Goal: Information Seeking & Learning: Learn about a topic

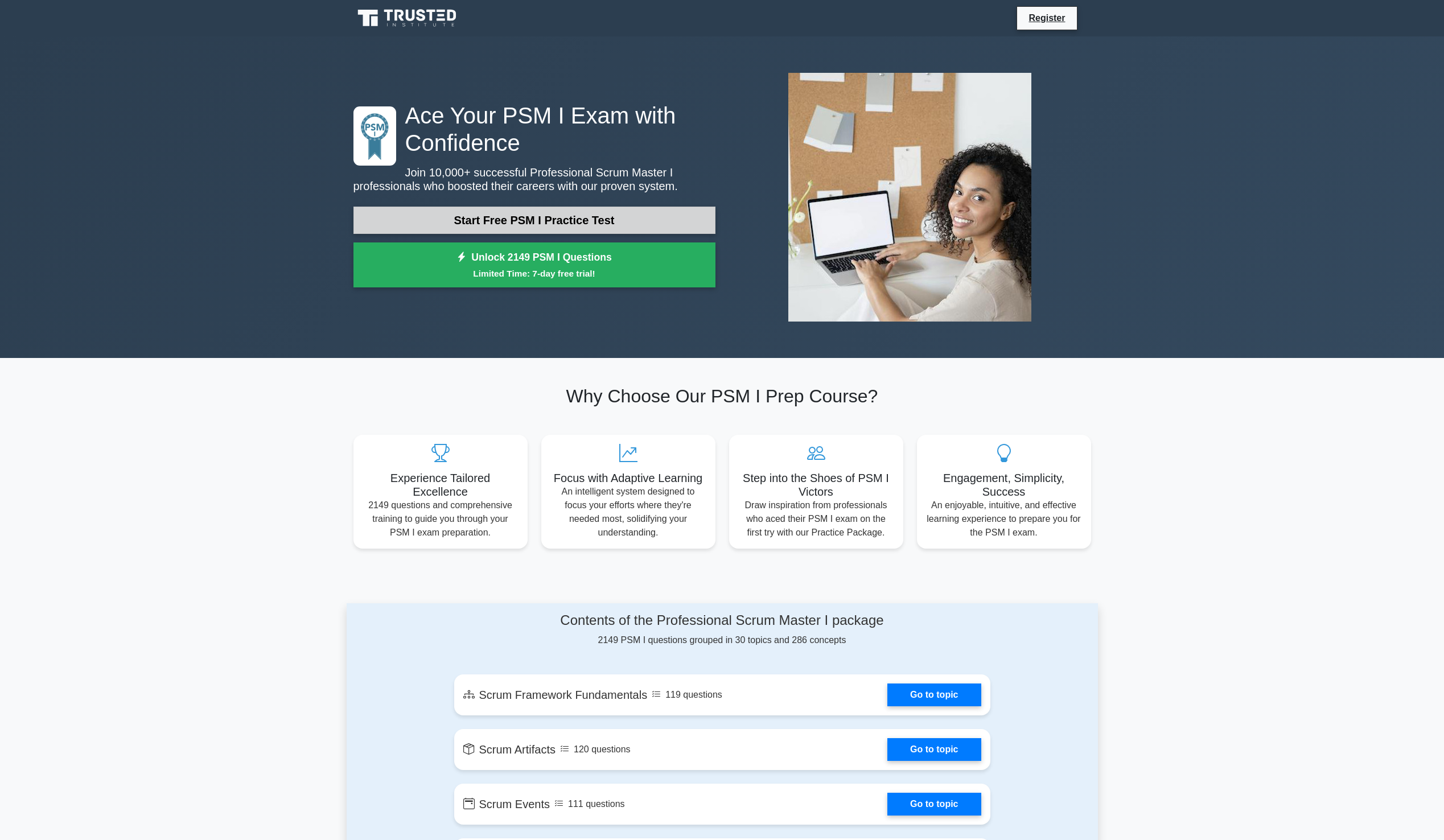
click at [547, 224] on link "Start Free PSM I Practice Test" at bounding box center [534, 220] width 361 height 28
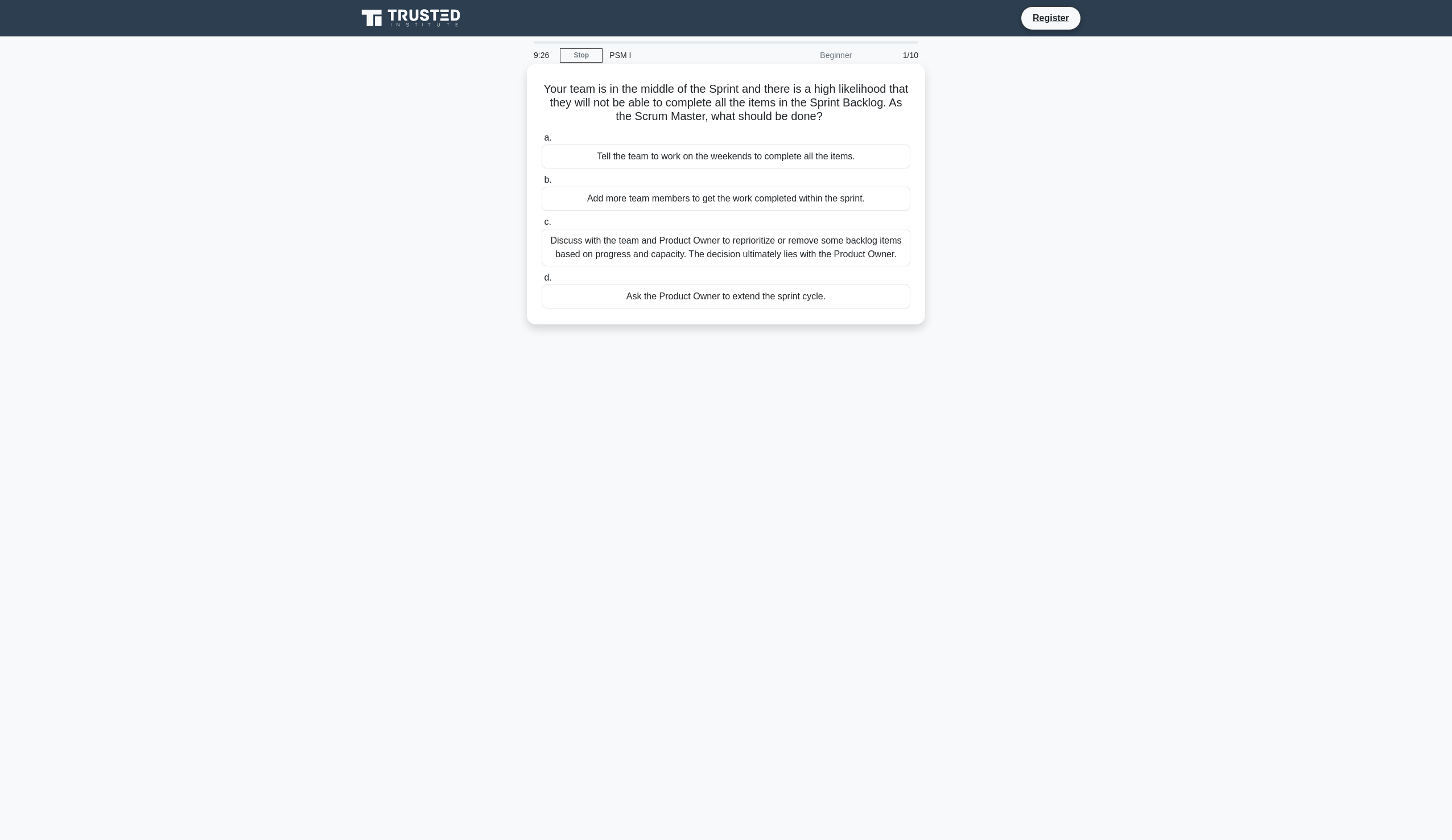
click at [658, 243] on div "Discuss with the team and Product Owner to reprioritize or remove some backlog …" at bounding box center [725, 247] width 368 height 38
click at [541, 225] on input "c. Discuss with the team and Product Owner to reprioritize or remove some backl…" at bounding box center [541, 221] width 0 height 7
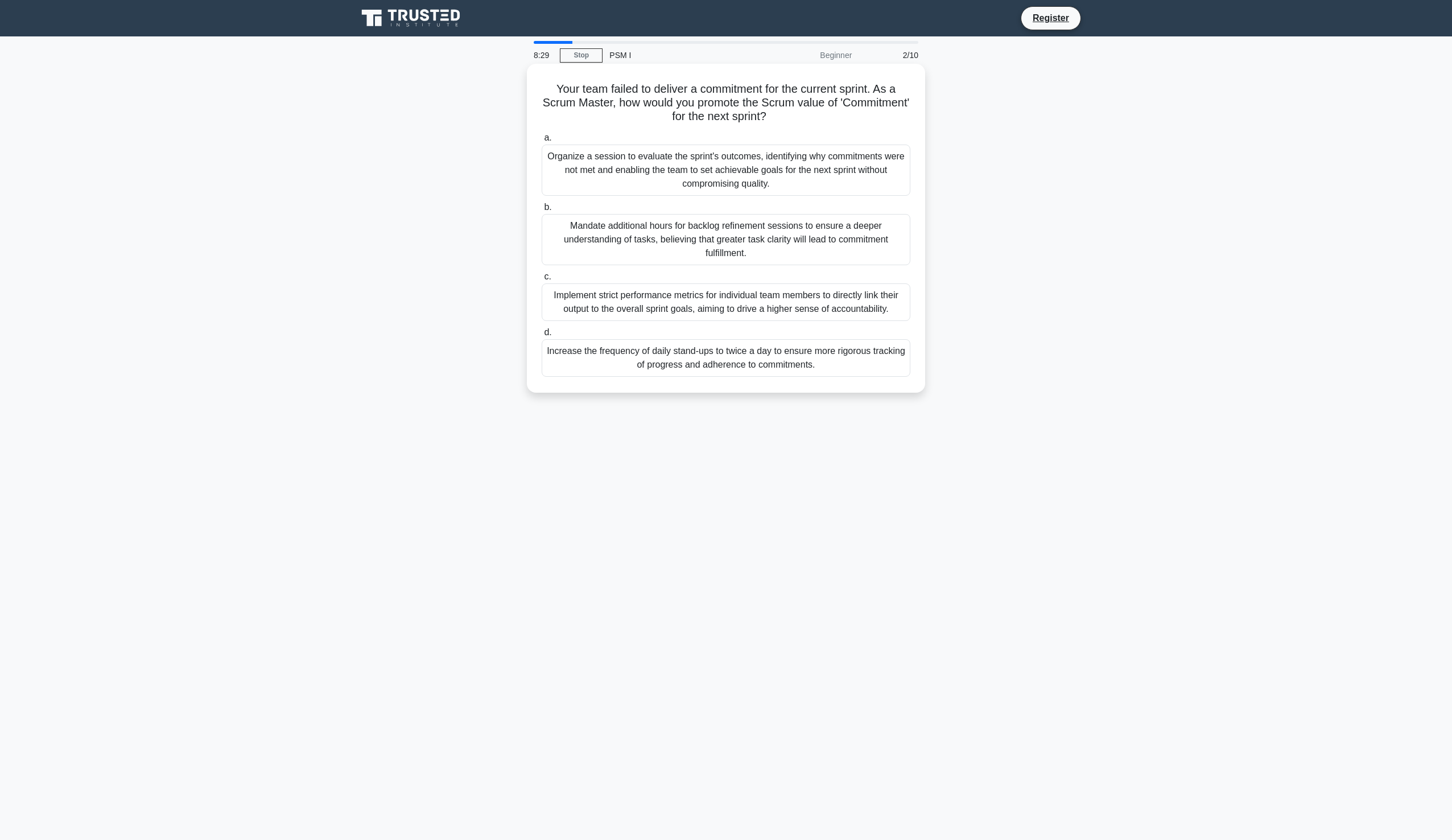
click at [671, 167] on div "Organize a session to evaluate the sprint's outcomes, identifying why commitmen…" at bounding box center [725, 171] width 368 height 52
click at [541, 142] on input "a. Organize a session to evaluate the sprint's outcomes, identifying why commit…" at bounding box center [541, 137] width 0 height 7
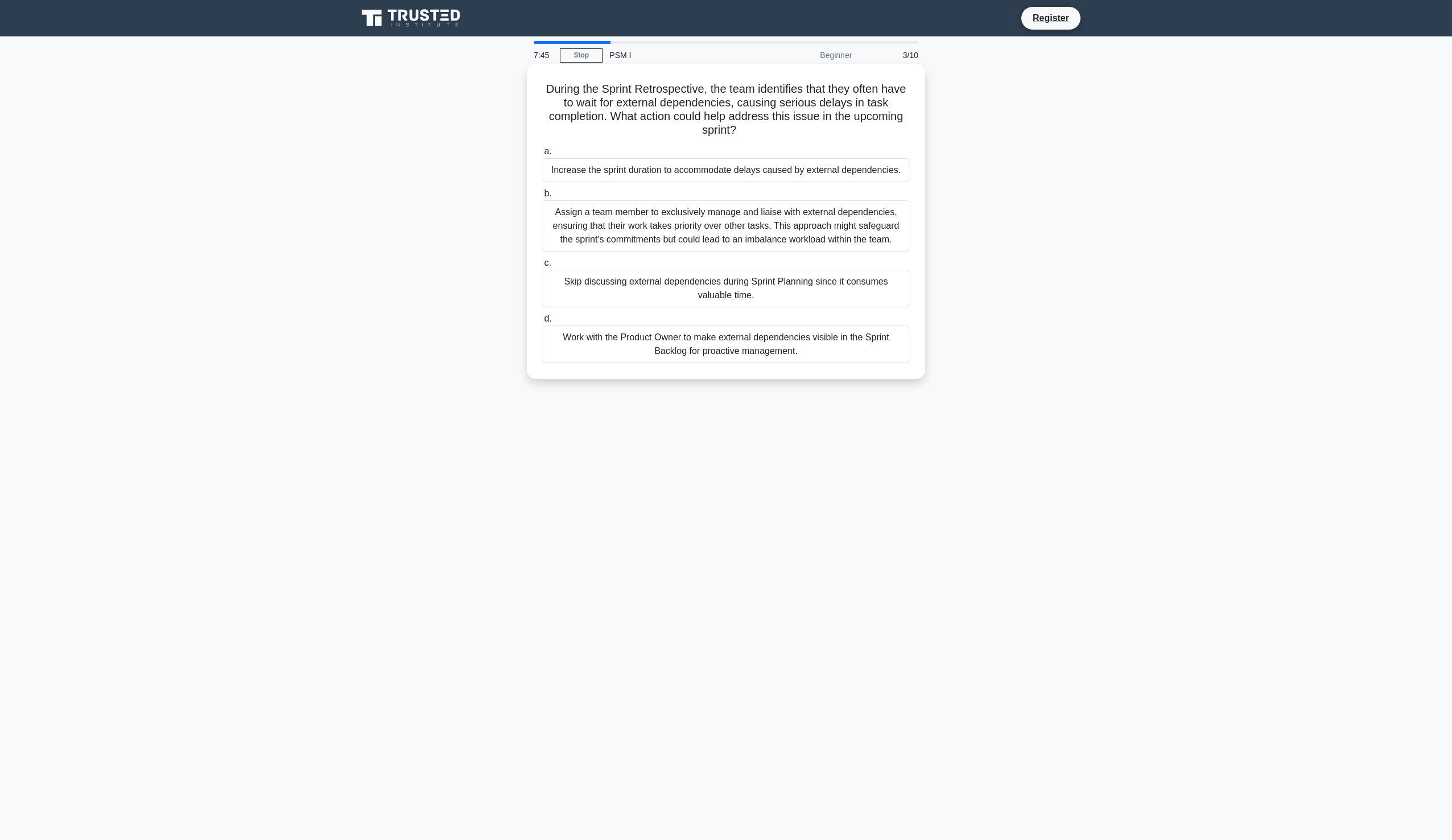
click at [844, 348] on div "Work with the Product Owner to make external dependencies visible in the Sprint…" at bounding box center [725, 345] width 368 height 38
click at [541, 323] on input "d. Work with the Product Owner to make external dependencies visible in the Spr…" at bounding box center [541, 318] width 0 height 7
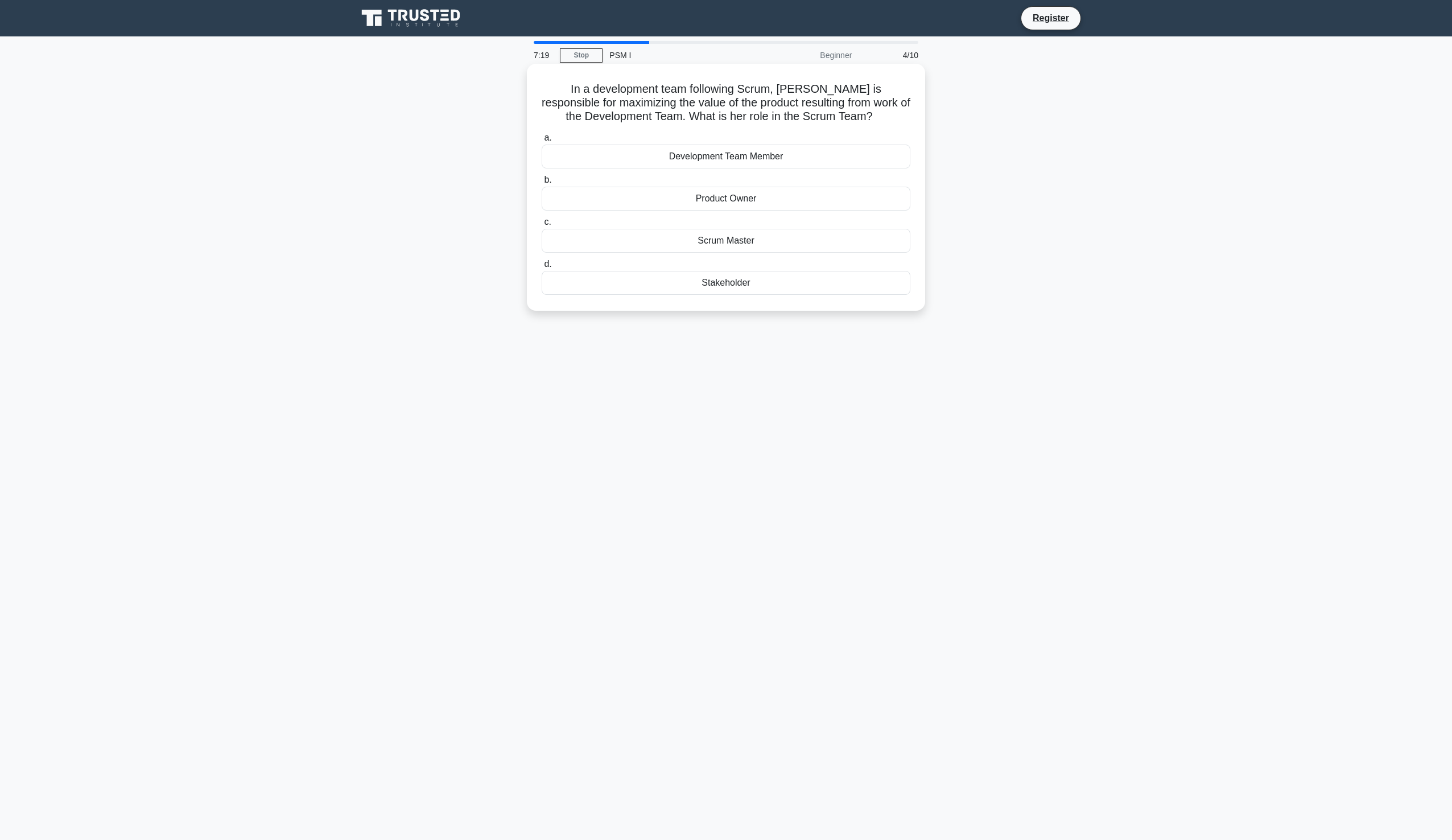
click at [737, 197] on div "Product Owner" at bounding box center [725, 199] width 368 height 24
click at [541, 184] on input "b. Product Owner" at bounding box center [541, 180] width 0 height 7
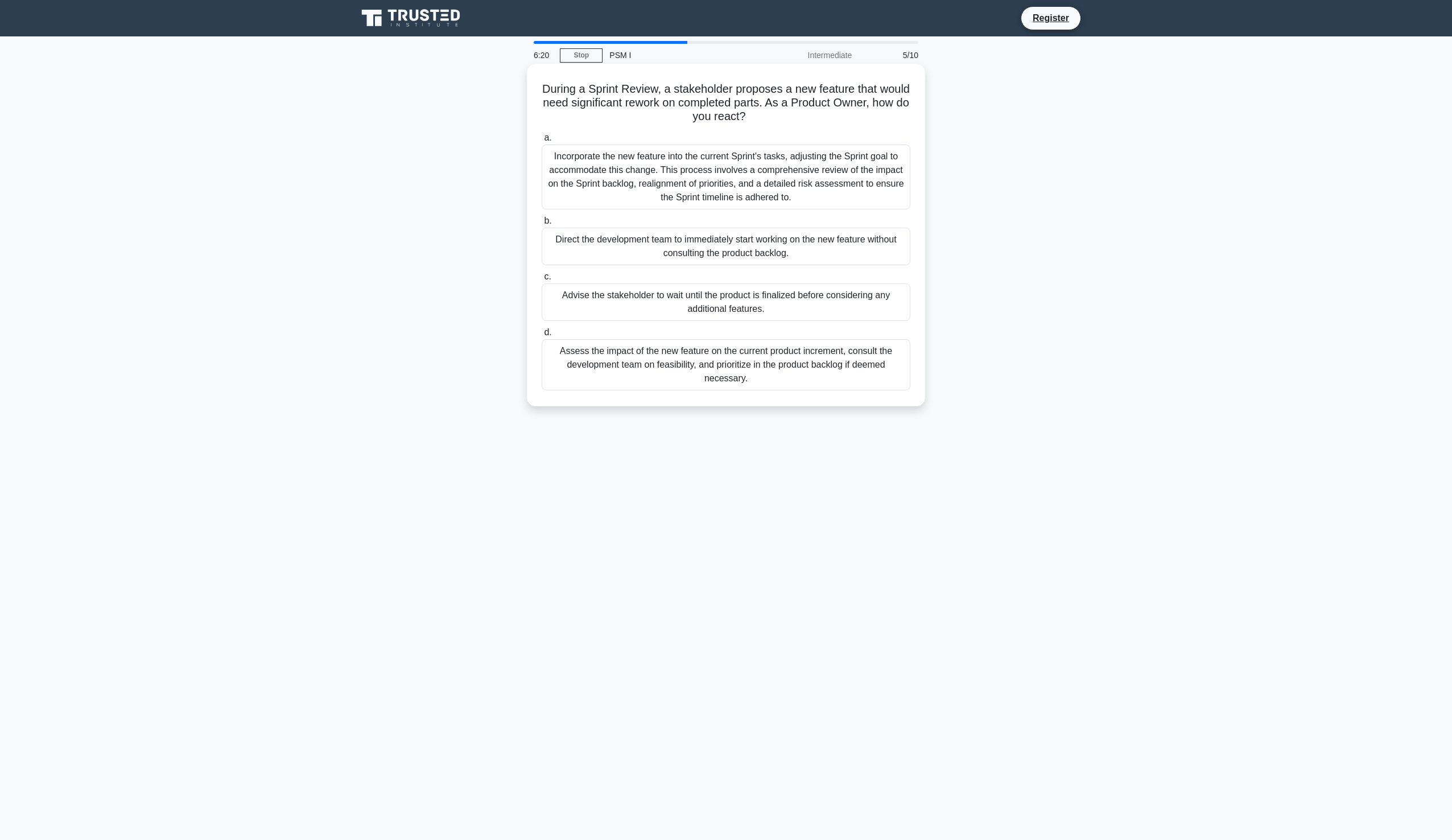
click at [703, 357] on div "Assess the impact of the new feature on the current product increment, consult …" at bounding box center [725, 364] width 368 height 52
click at [541, 337] on input "d. Assess the impact of the new feature on the current product increment, consu…" at bounding box center [541, 332] width 0 height 7
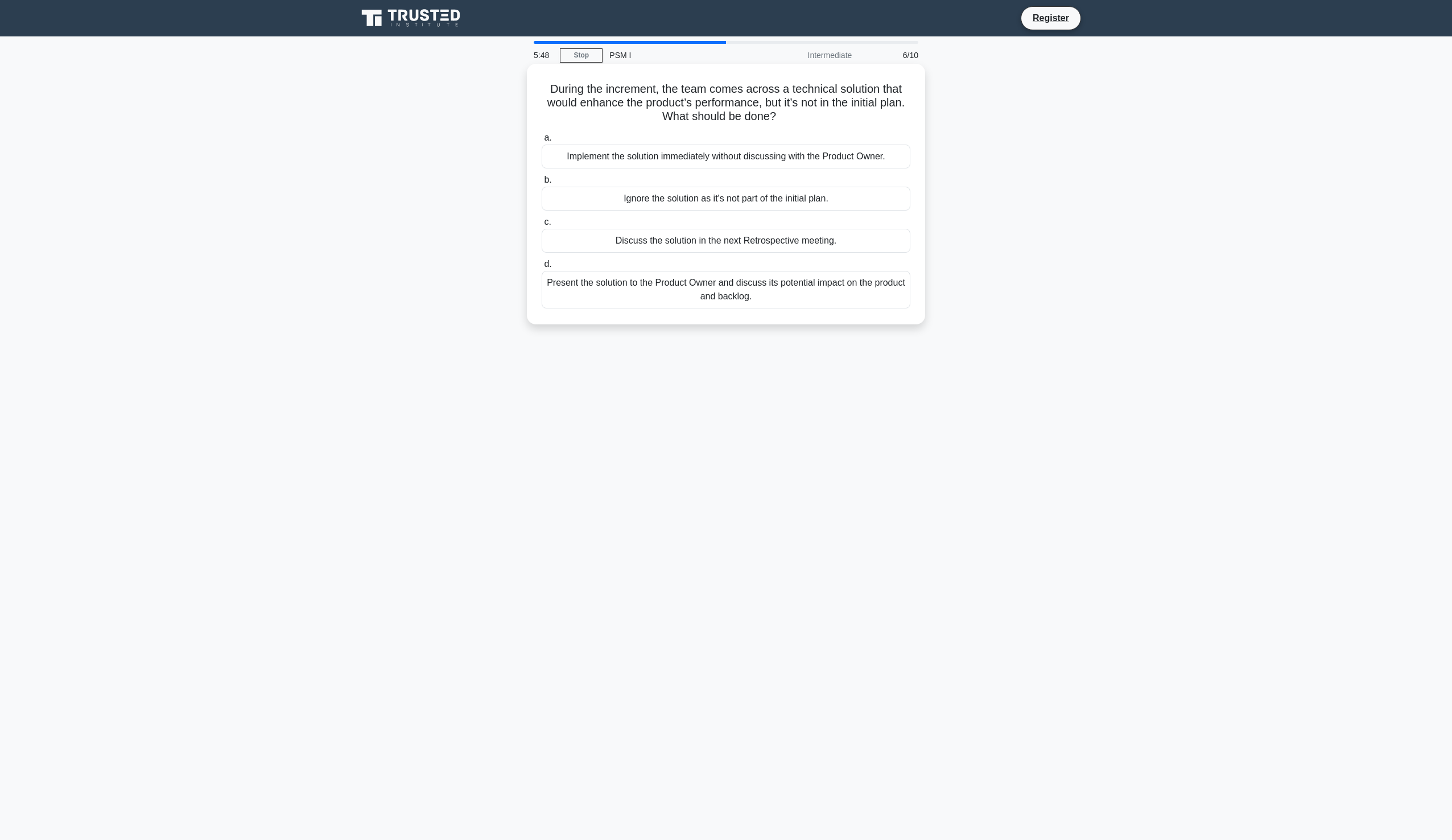
click at [801, 290] on div "Present the solution to the Product Owner and discuss its potential impact on t…" at bounding box center [725, 290] width 368 height 38
click at [541, 268] on input "d. Present the solution to the Product Owner and discuss its potential impact o…" at bounding box center [541, 263] width 0 height 7
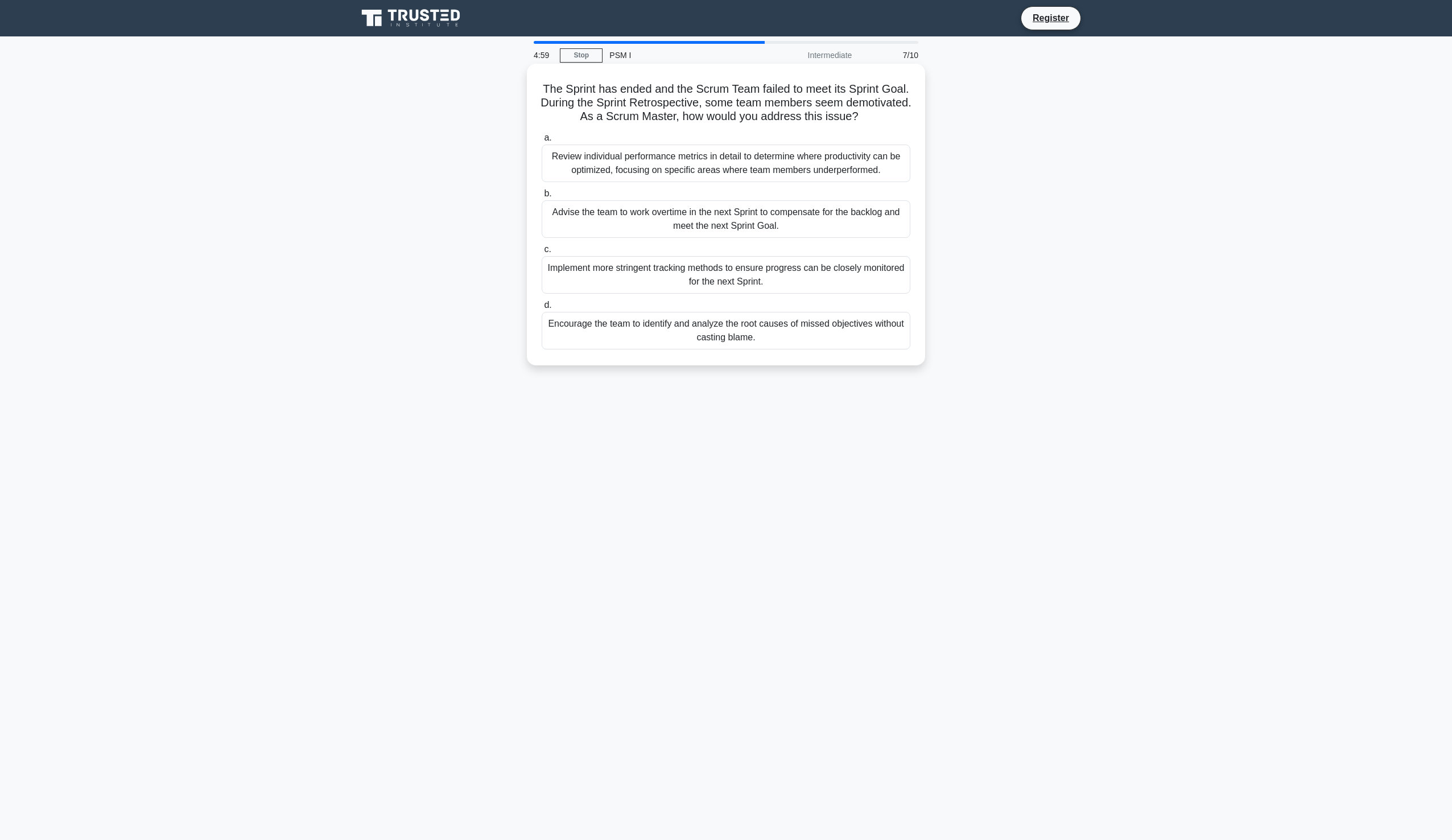
click at [768, 334] on div "Encourage the team to identify and analyze the root causes of missed objectives…" at bounding box center [725, 331] width 368 height 38
click at [541, 309] on input "d. Encourage the team to identify and analyze the root causes of missed objecti…" at bounding box center [541, 305] width 0 height 7
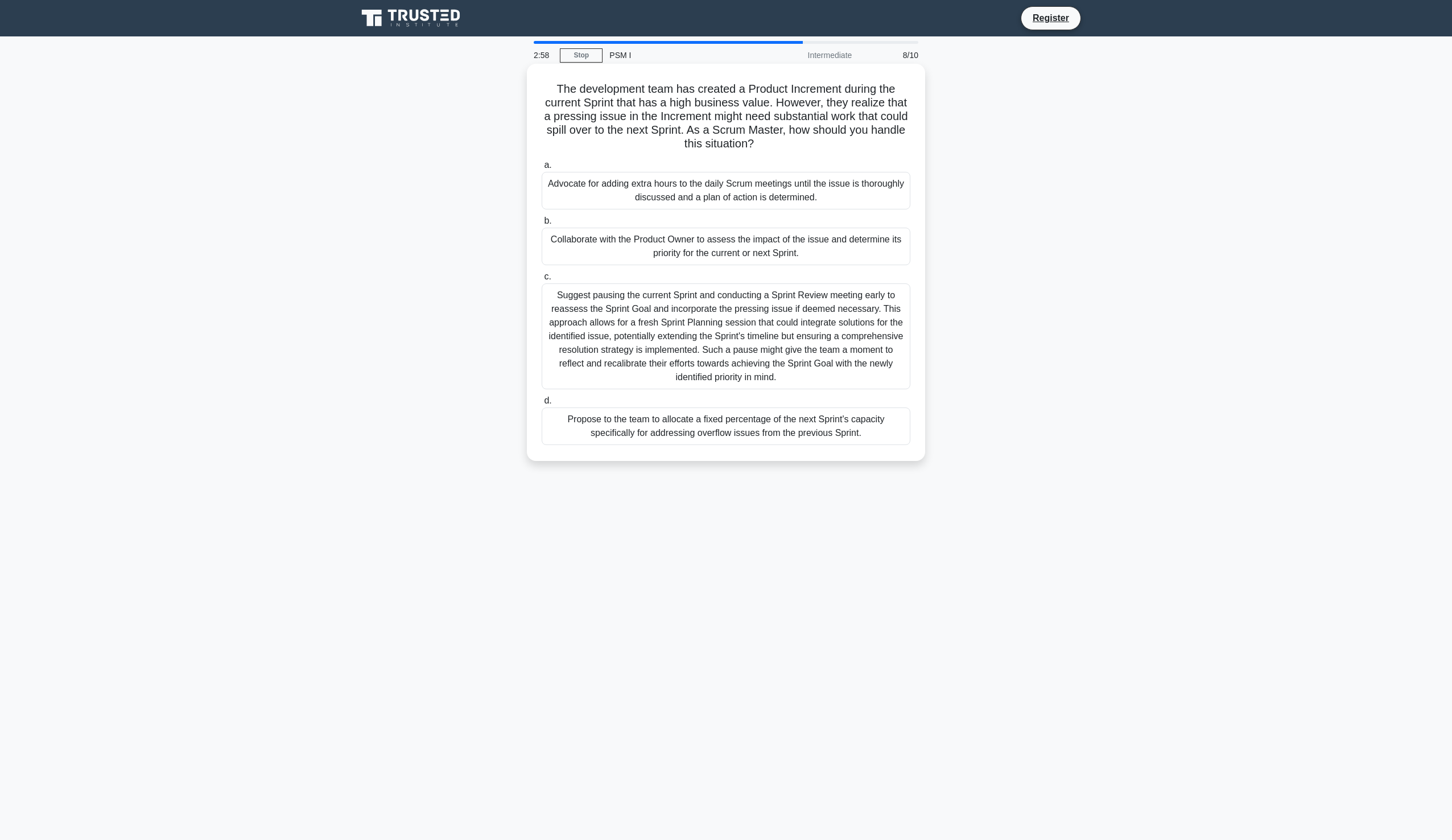
click at [707, 243] on div "Collaborate with the Product Owner to assess the impact of the issue and determ…" at bounding box center [725, 246] width 368 height 38
click at [541, 224] on input "b. Collaborate with the Product Owner to assess the impact of the issue and det…" at bounding box center [541, 220] width 0 height 7
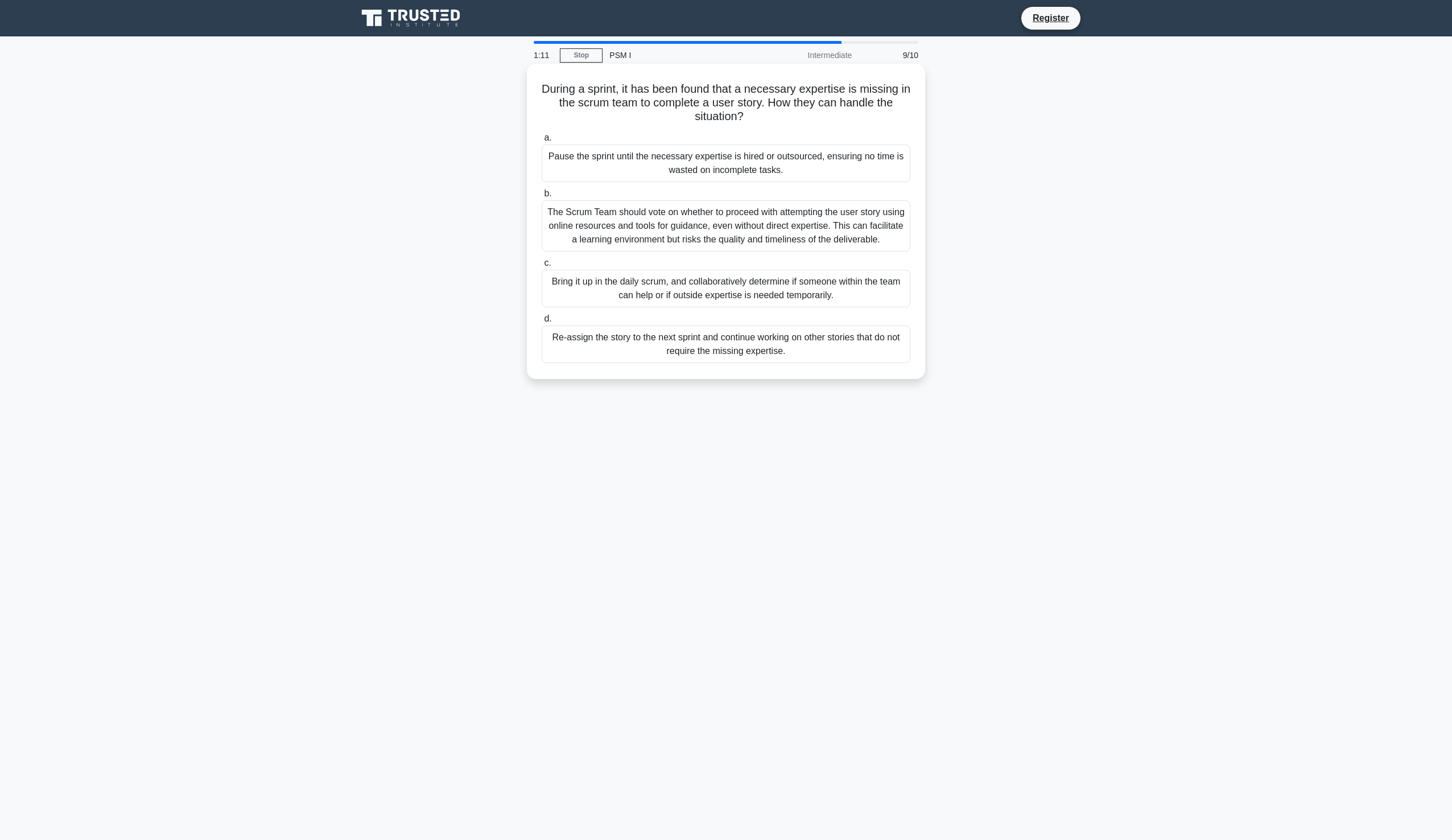
click at [730, 286] on div "Bring it up in the daily scrum, and collaboratively determine if someone within…" at bounding box center [725, 289] width 368 height 38
click at [541, 267] on input "c. Bring it up in the daily scrum, and collaboratively determine if someone wit…" at bounding box center [541, 262] width 0 height 7
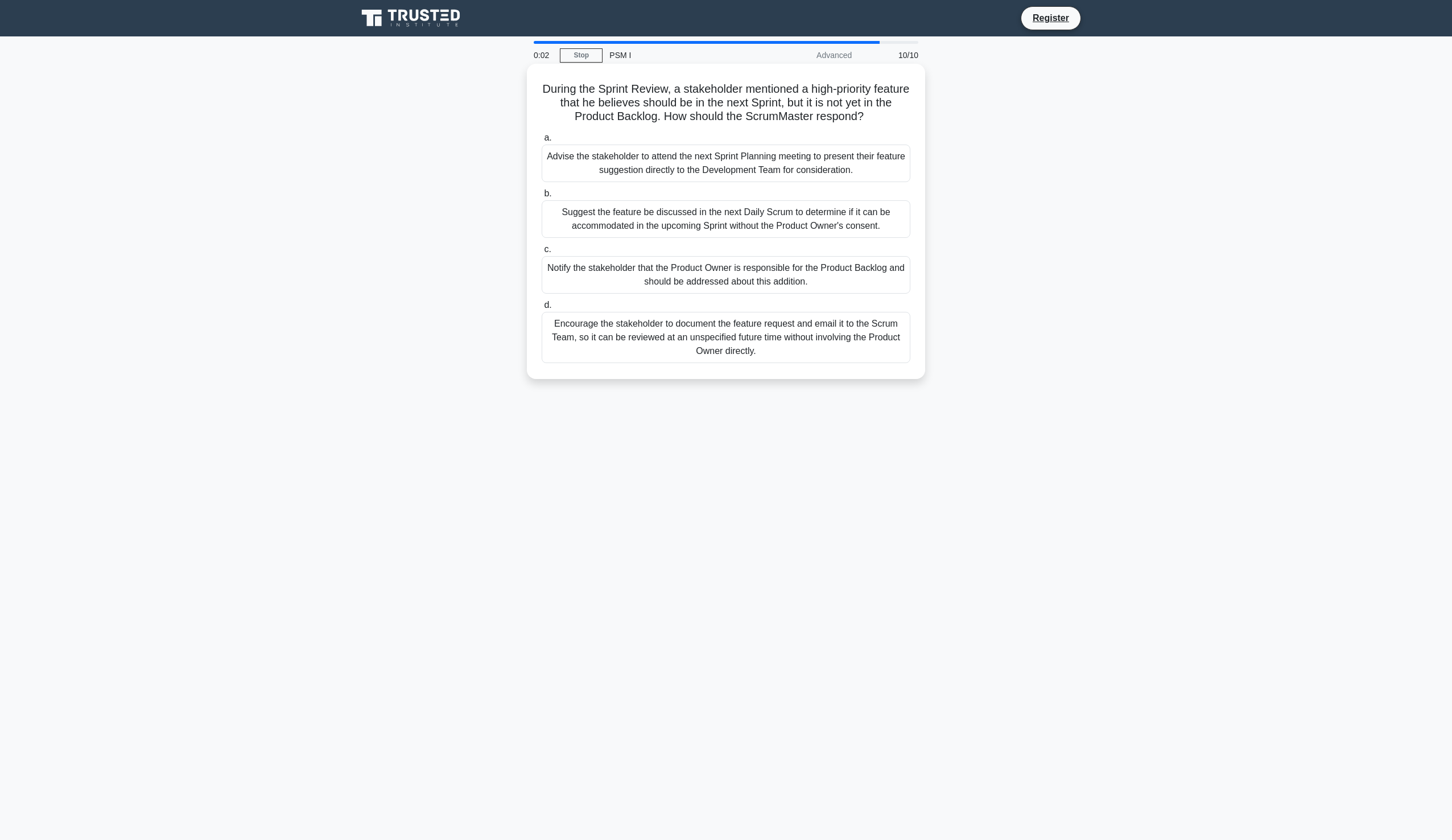
click at [761, 168] on div "Advise the stakeholder to attend the next Sprint Planning meeting to present th…" at bounding box center [725, 164] width 368 height 38
click at [541, 142] on input "a. Advise the stakeholder to attend the next Sprint Planning meeting to present…" at bounding box center [541, 137] width 0 height 7
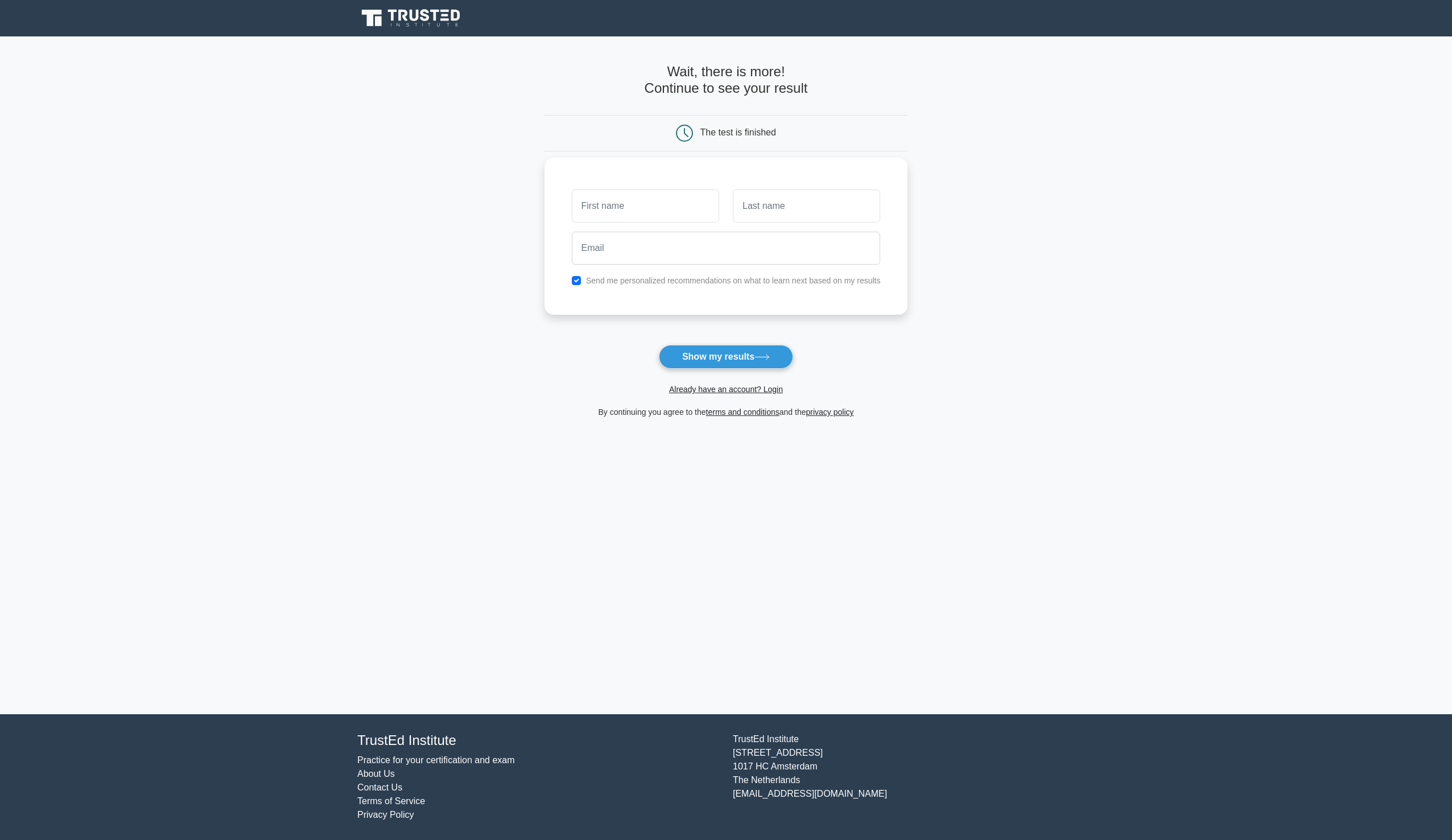
click at [615, 207] on input "text" at bounding box center [646, 206] width 147 height 33
click at [766, 358] on icon at bounding box center [762, 356] width 15 height 6
click at [633, 215] on input "text" at bounding box center [646, 206] width 147 height 33
type input "dsa"
click at [779, 210] on input "text" at bounding box center [806, 206] width 147 height 33
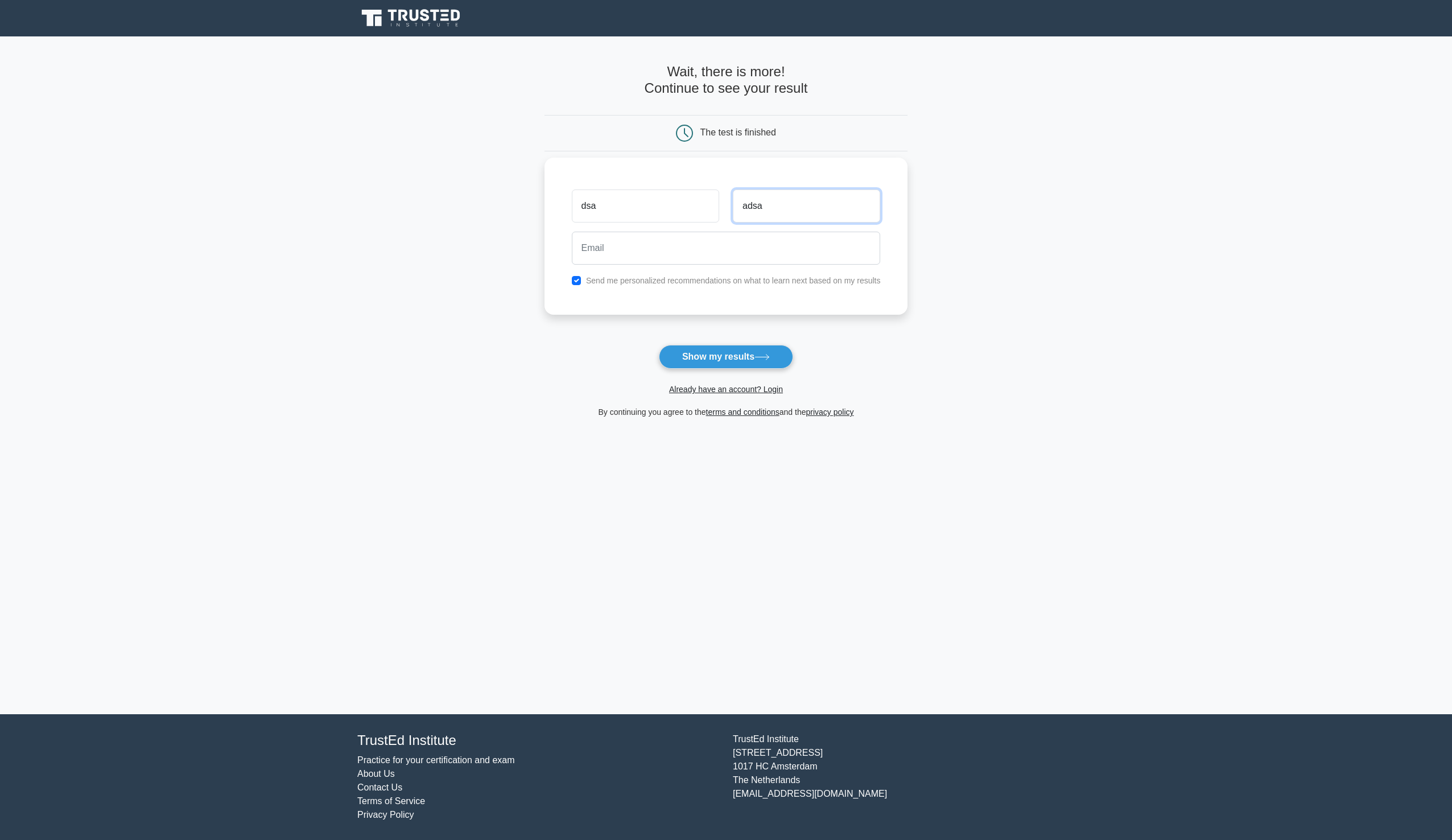
type input "adsa"
click at [673, 248] on input "email" at bounding box center [726, 247] width 309 height 33
type input "s"
type input "z"
type input "samfon@gmail.com"
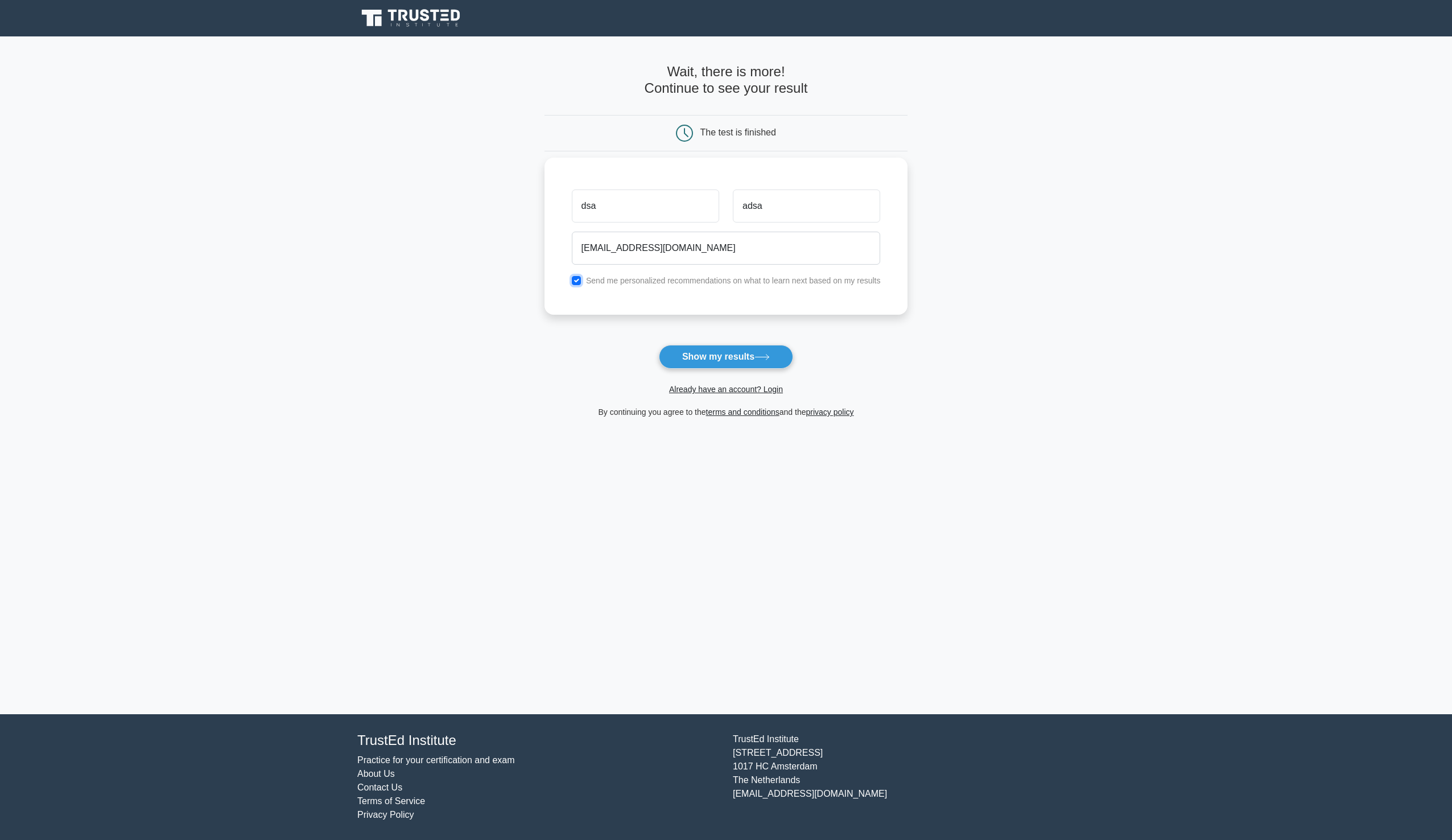
click at [575, 280] on input "checkbox" at bounding box center [576, 280] width 9 height 9
checkbox input "false"
click at [745, 357] on button "Show my results" at bounding box center [725, 356] width 134 height 24
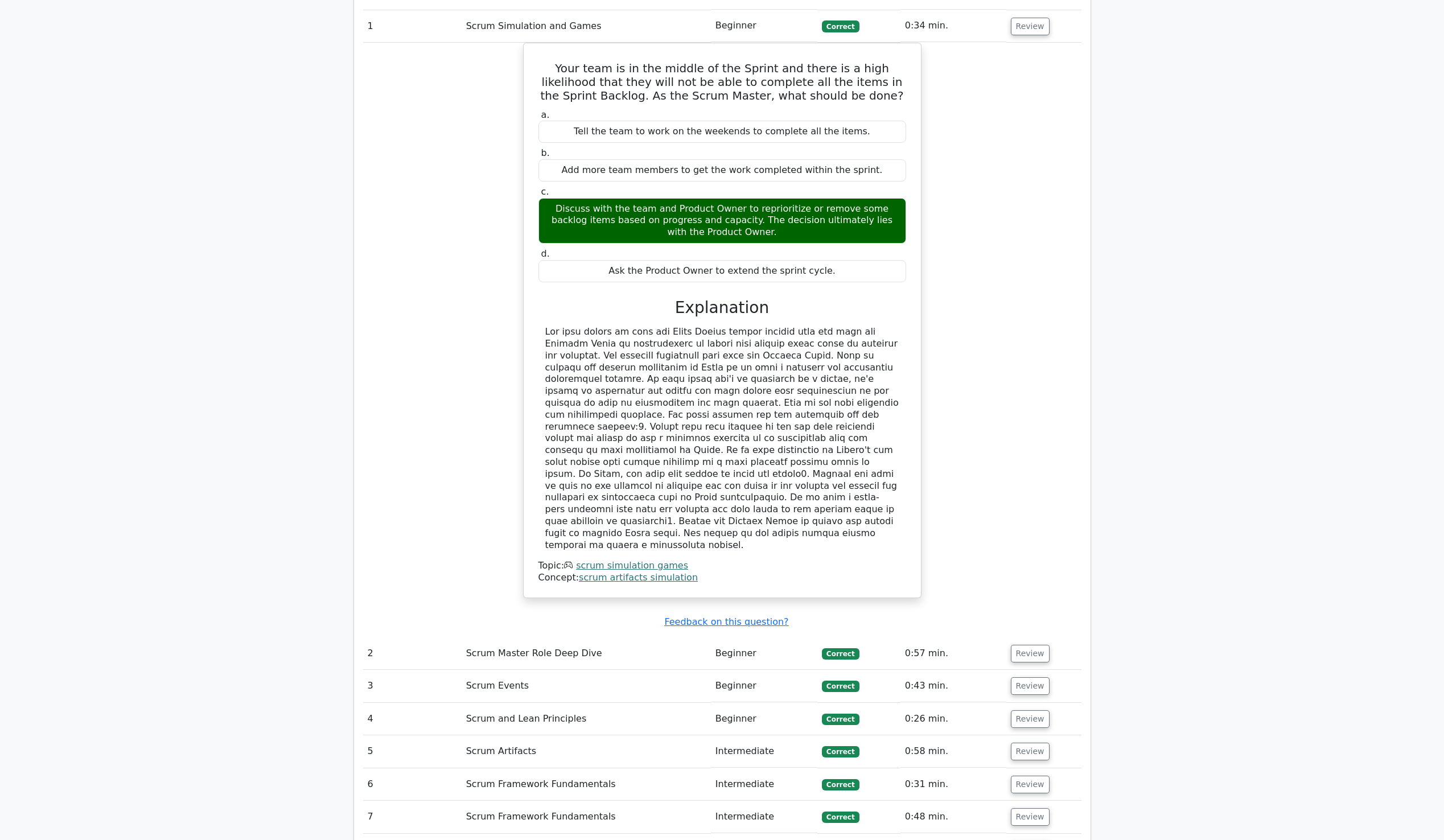
scroll to position [1309, 0]
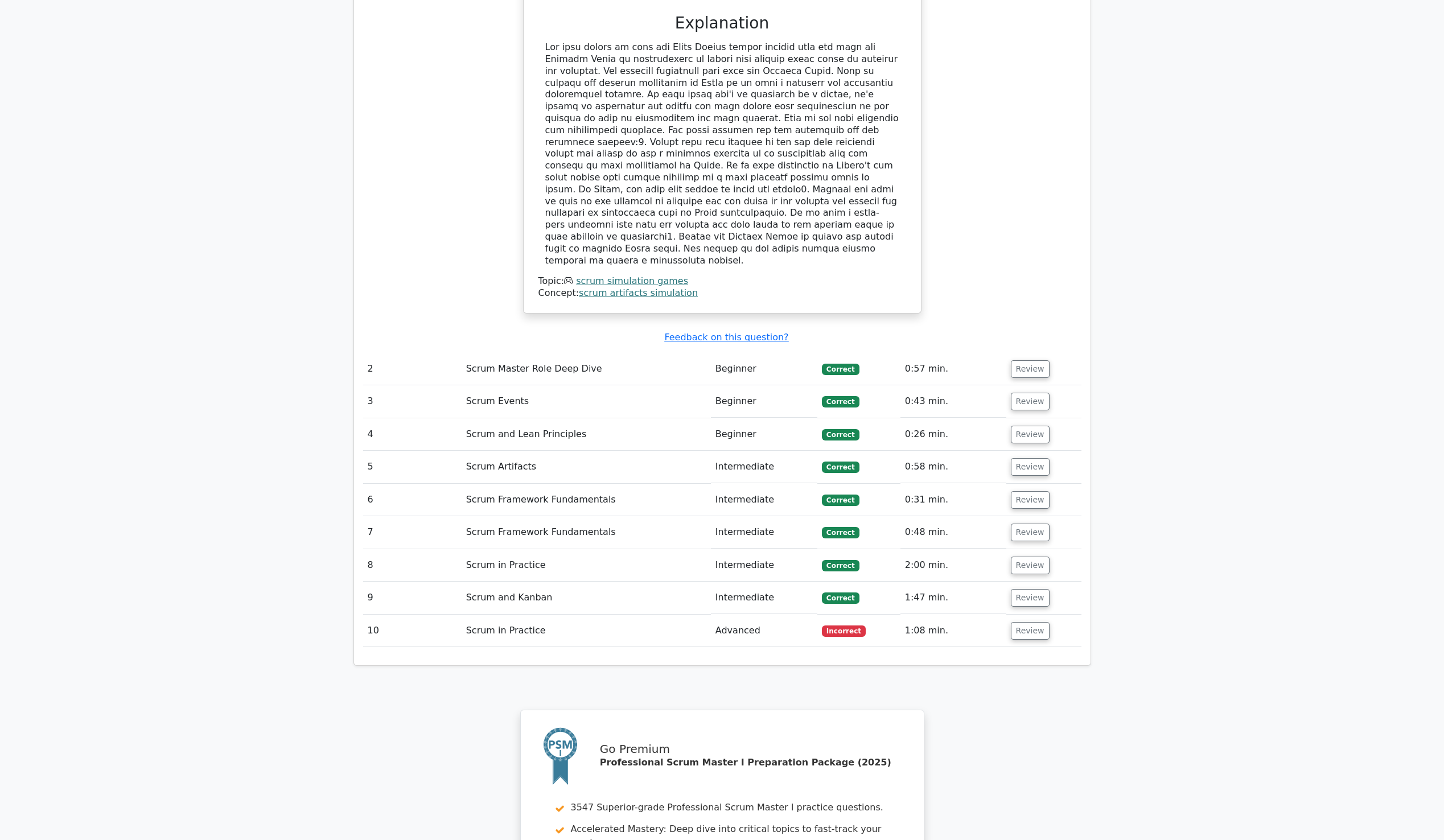
click at [521, 615] on td "Scrum in Practice" at bounding box center [586, 630] width 249 height 33
click at [1024, 622] on button "Review" at bounding box center [1030, 630] width 39 height 18
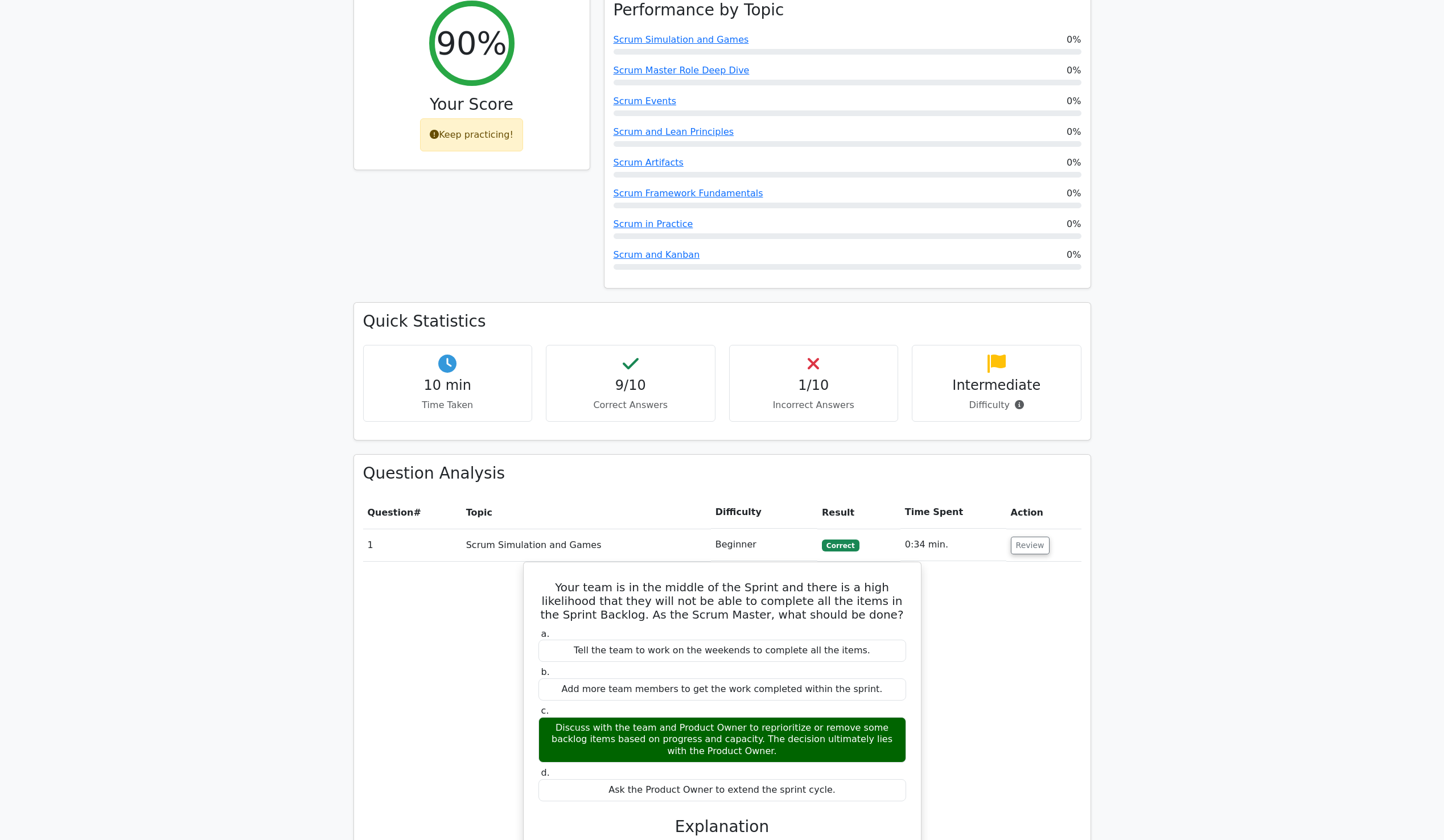
scroll to position [223, 0]
